Goal: Use online tool/utility: Utilize a website feature to perform a specific function

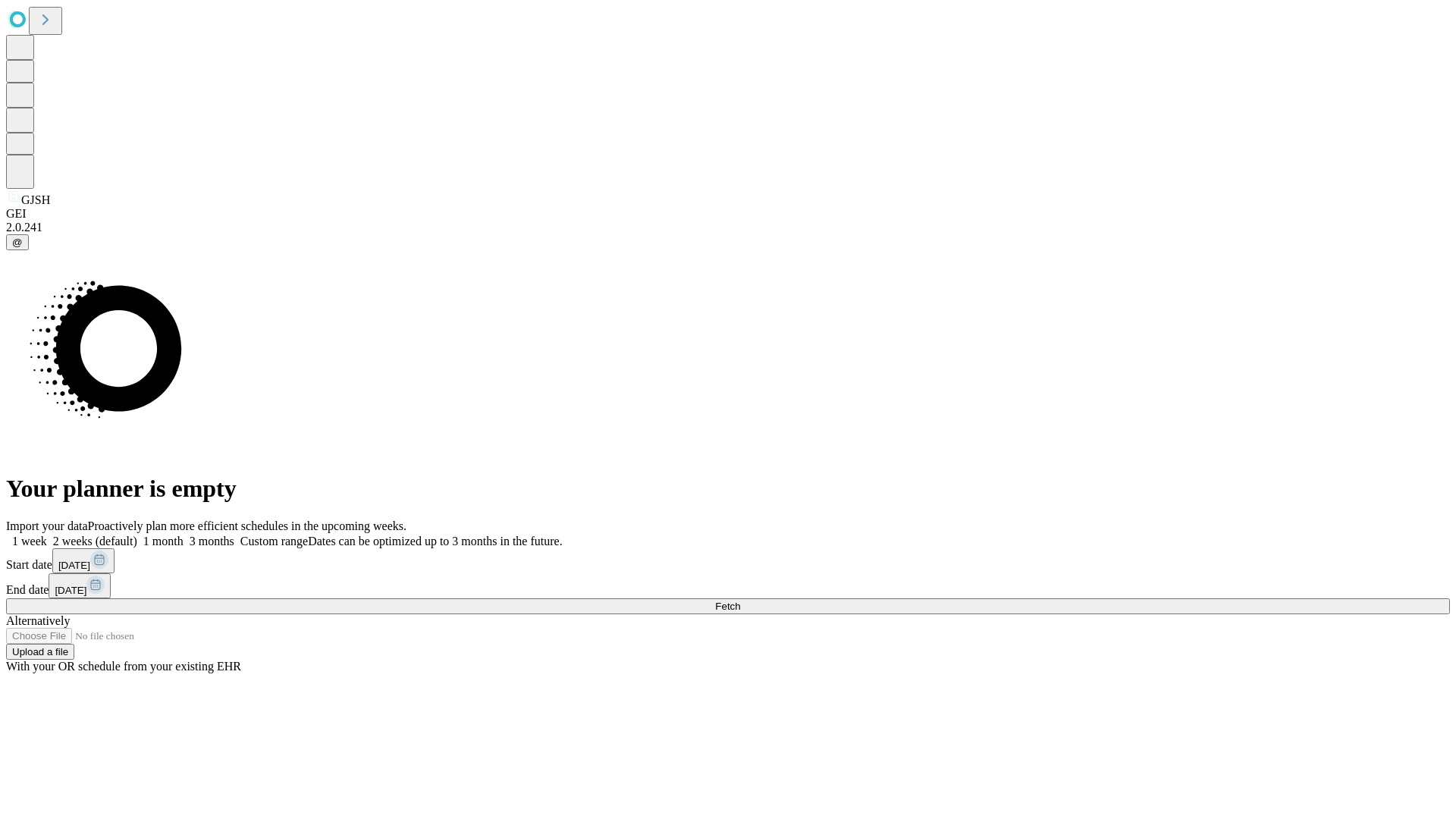
click at [740, 601] on span "Fetch" at bounding box center [728, 606] width 25 height 12
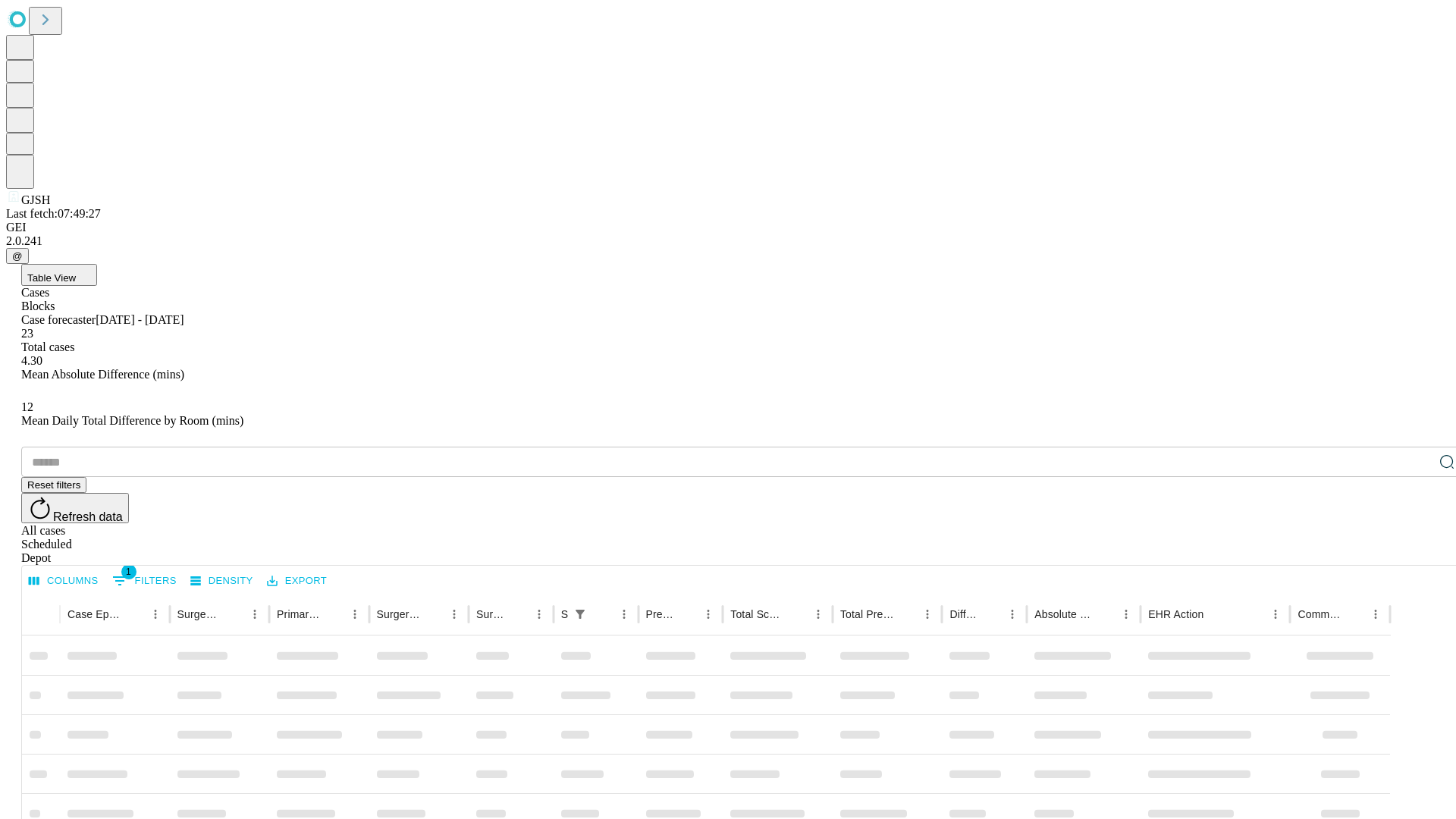
click at [76, 272] on span "Table View" at bounding box center [51, 278] width 49 height 12
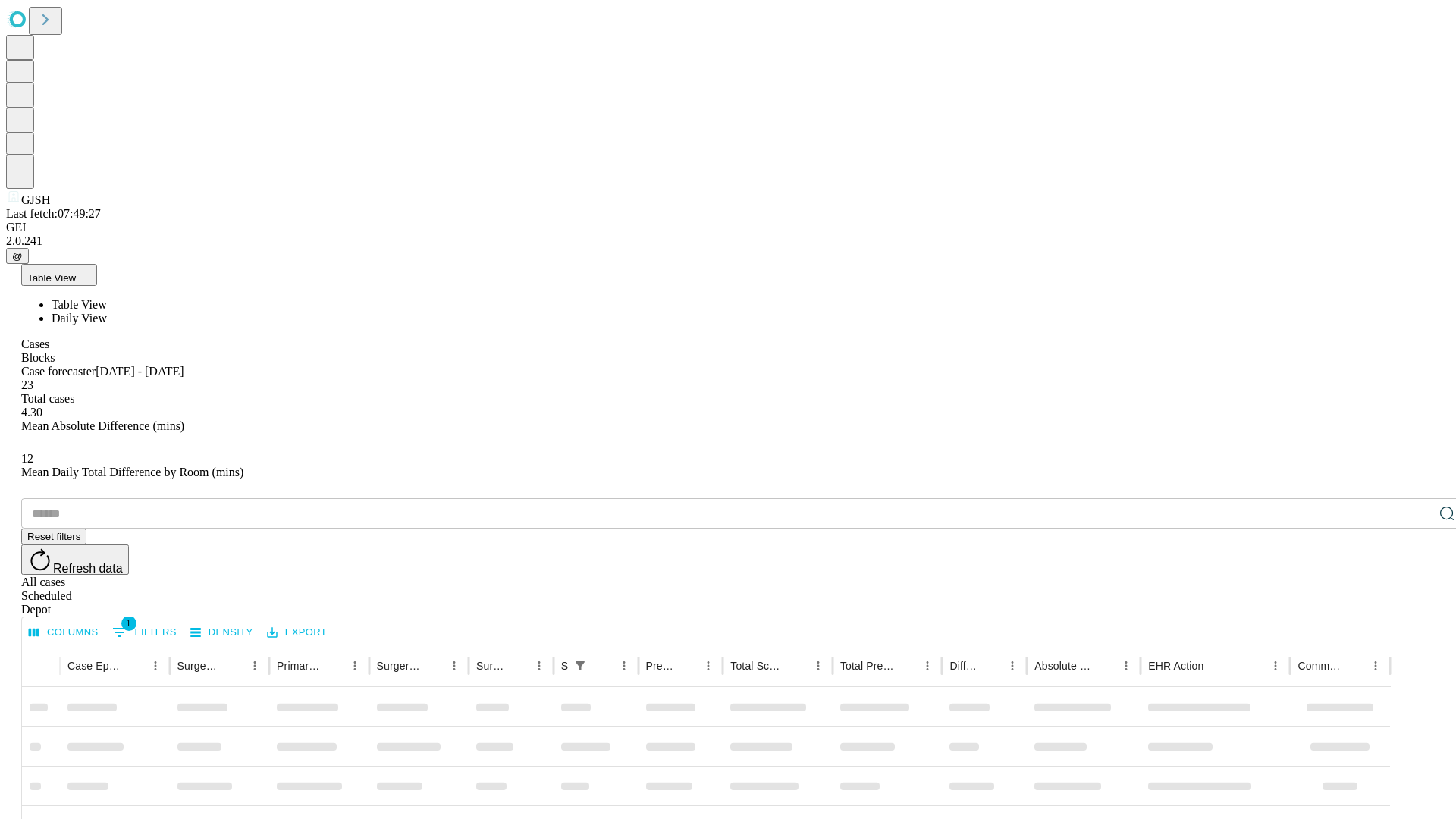
click at [107, 312] on span "Daily View" at bounding box center [79, 318] width 56 height 13
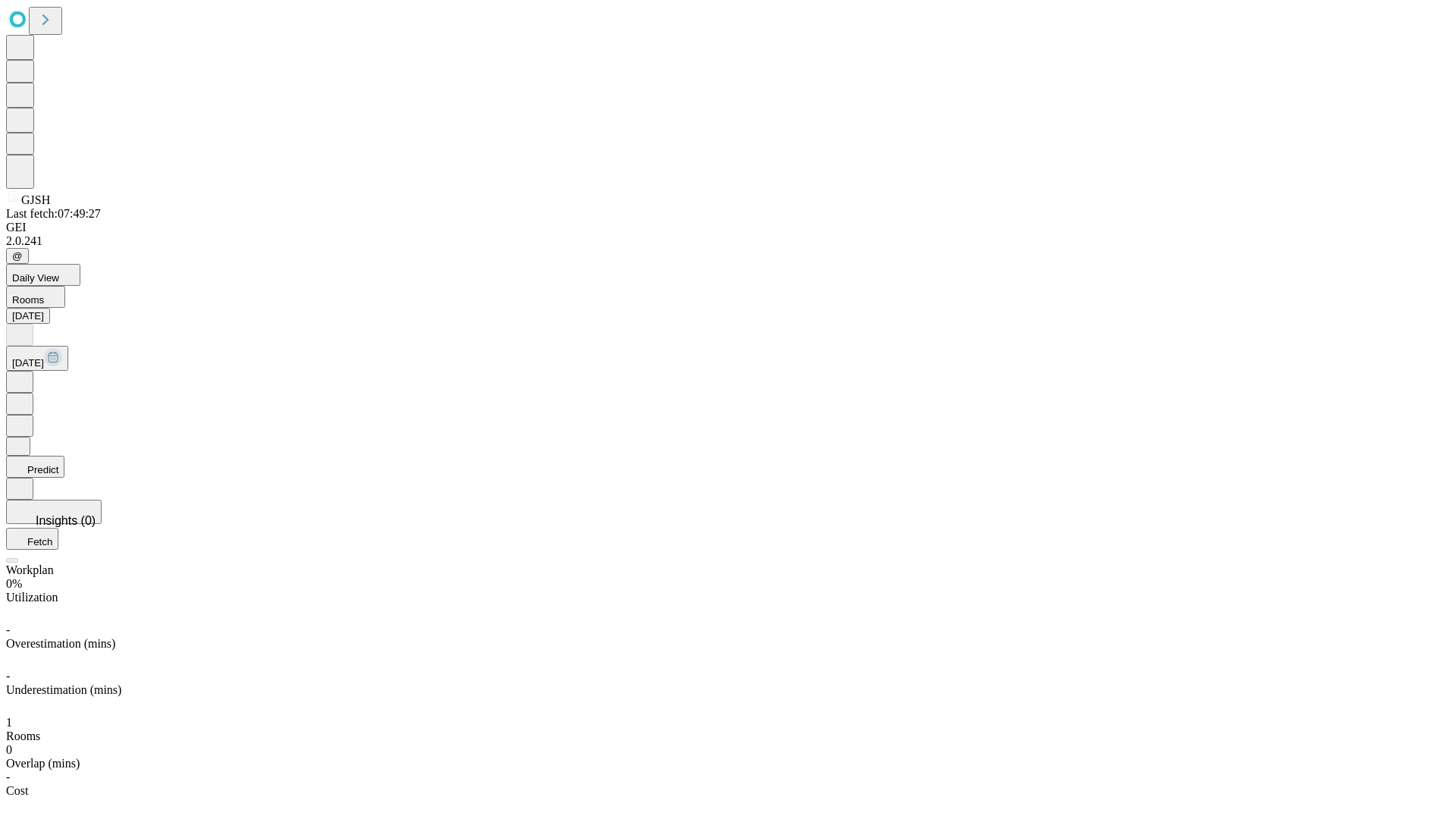
click at [65, 456] on button "Predict" at bounding box center [35, 467] width 58 height 22
